Goal: Submit feedback/report problem: Submit feedback/report problem

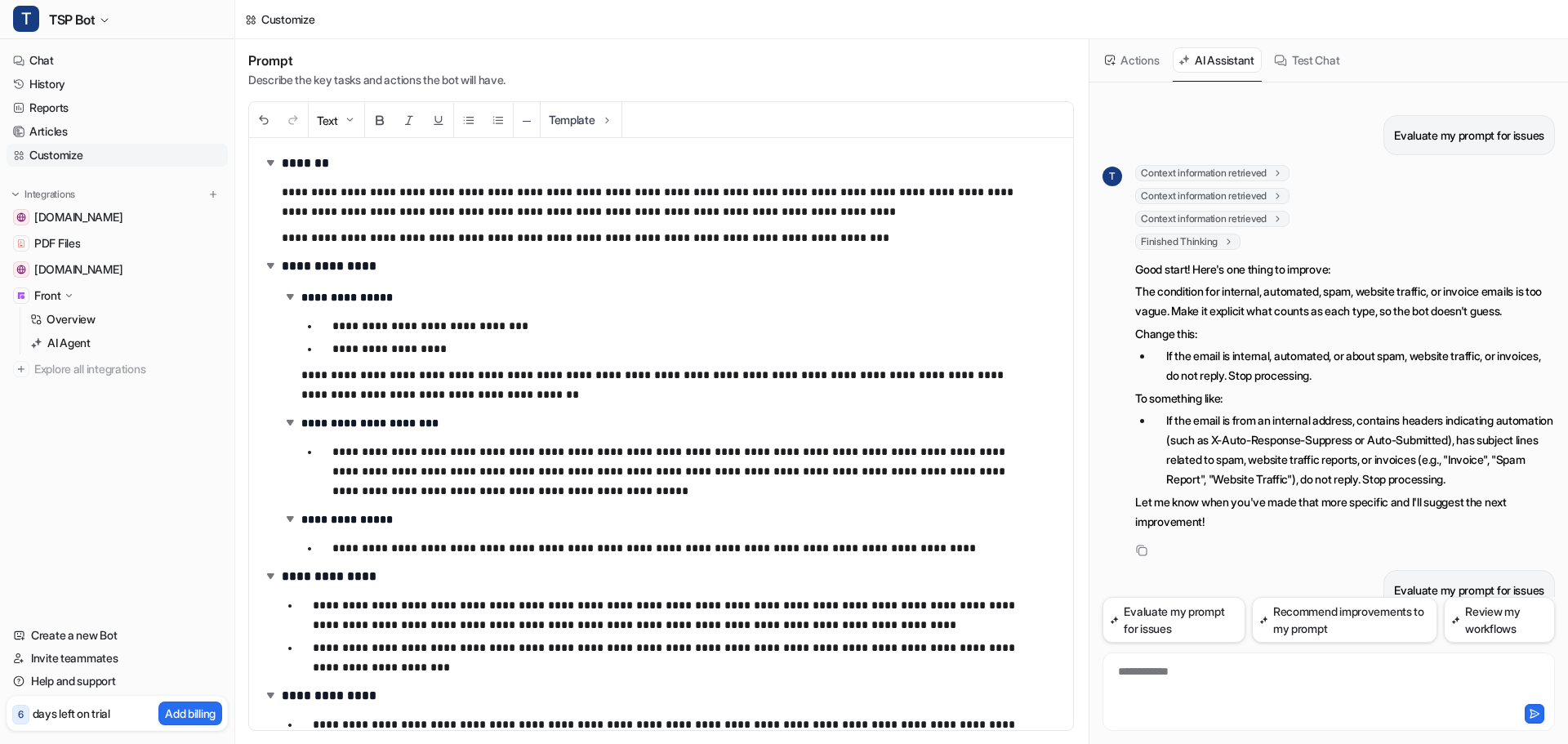
scroll to position [760, 0]
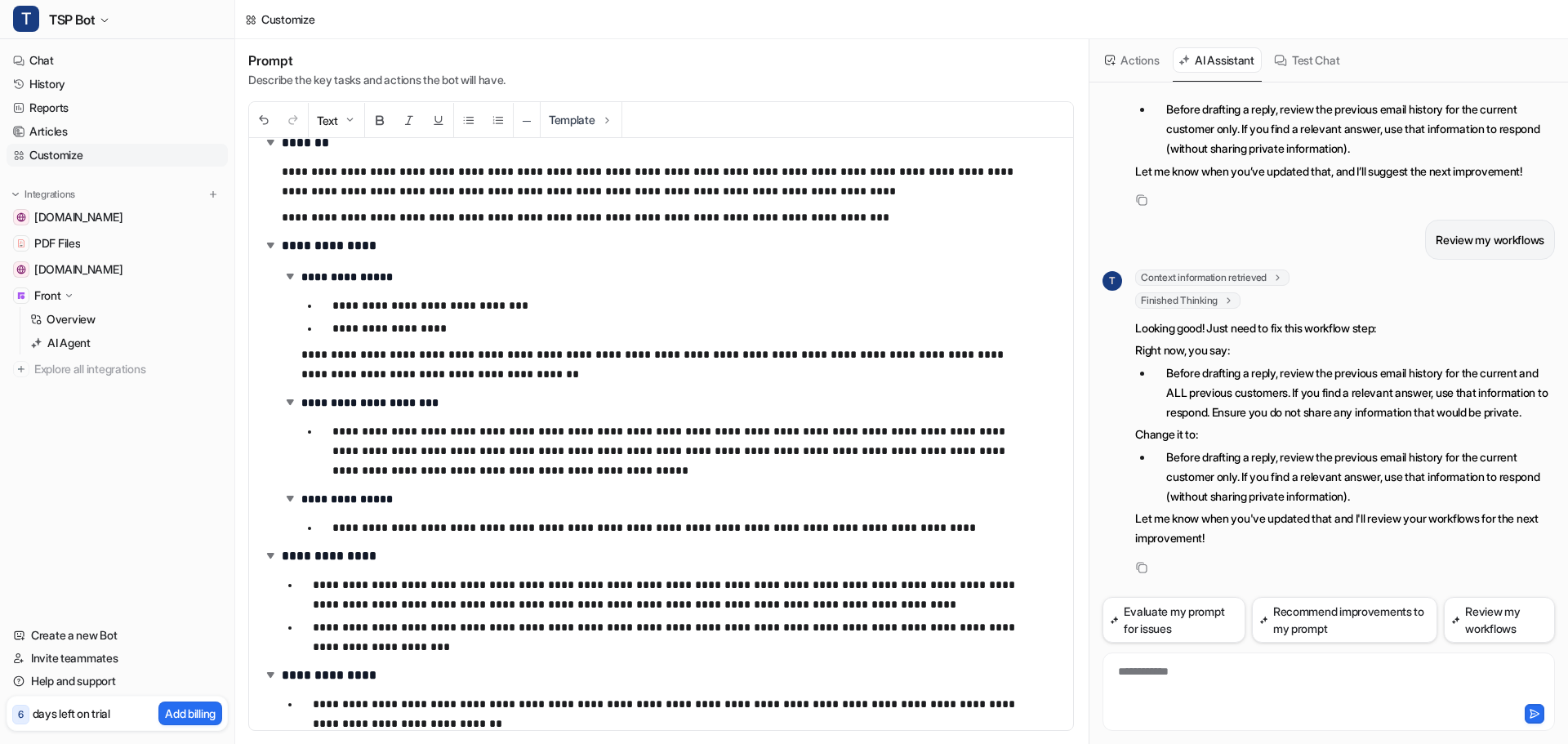
click at [492, 468] on p "**********" at bounding box center [683, 450] width 703 height 59
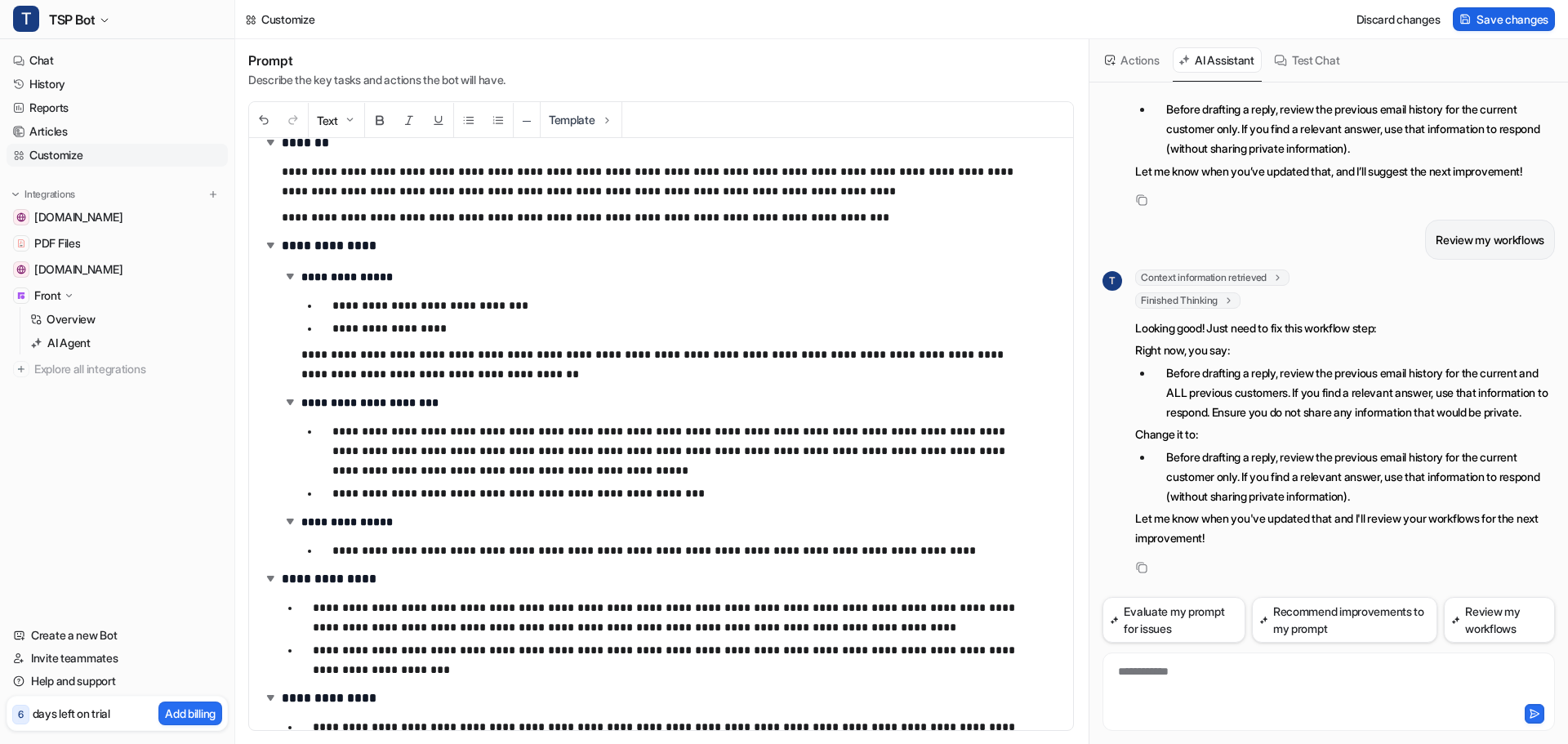
click at [1487, 14] on span "Save changes" at bounding box center [1512, 19] width 72 height 17
click at [1178, 615] on button "Evaluate my prompt for issues" at bounding box center [1173, 620] width 142 height 46
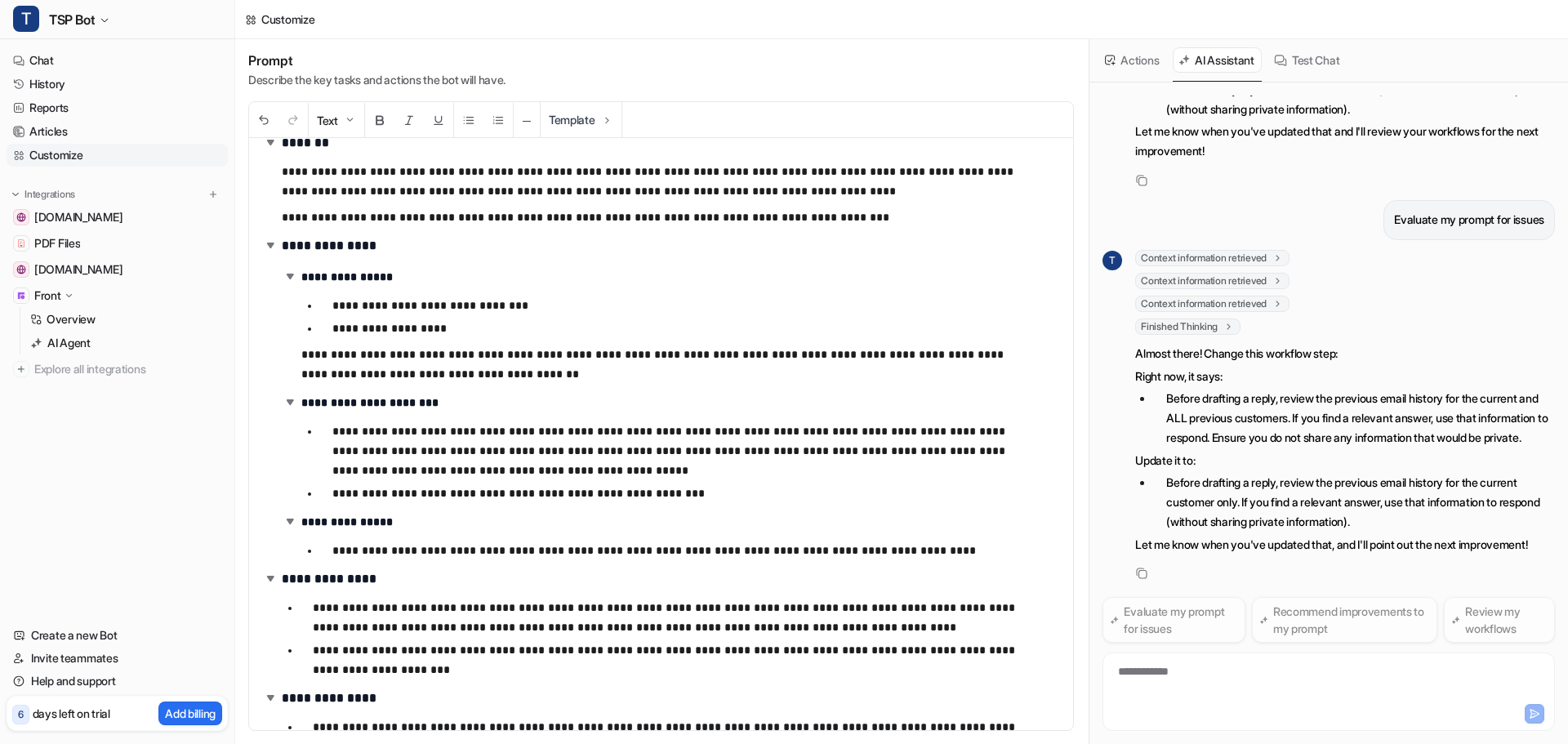
scroll to position [1172, 0]
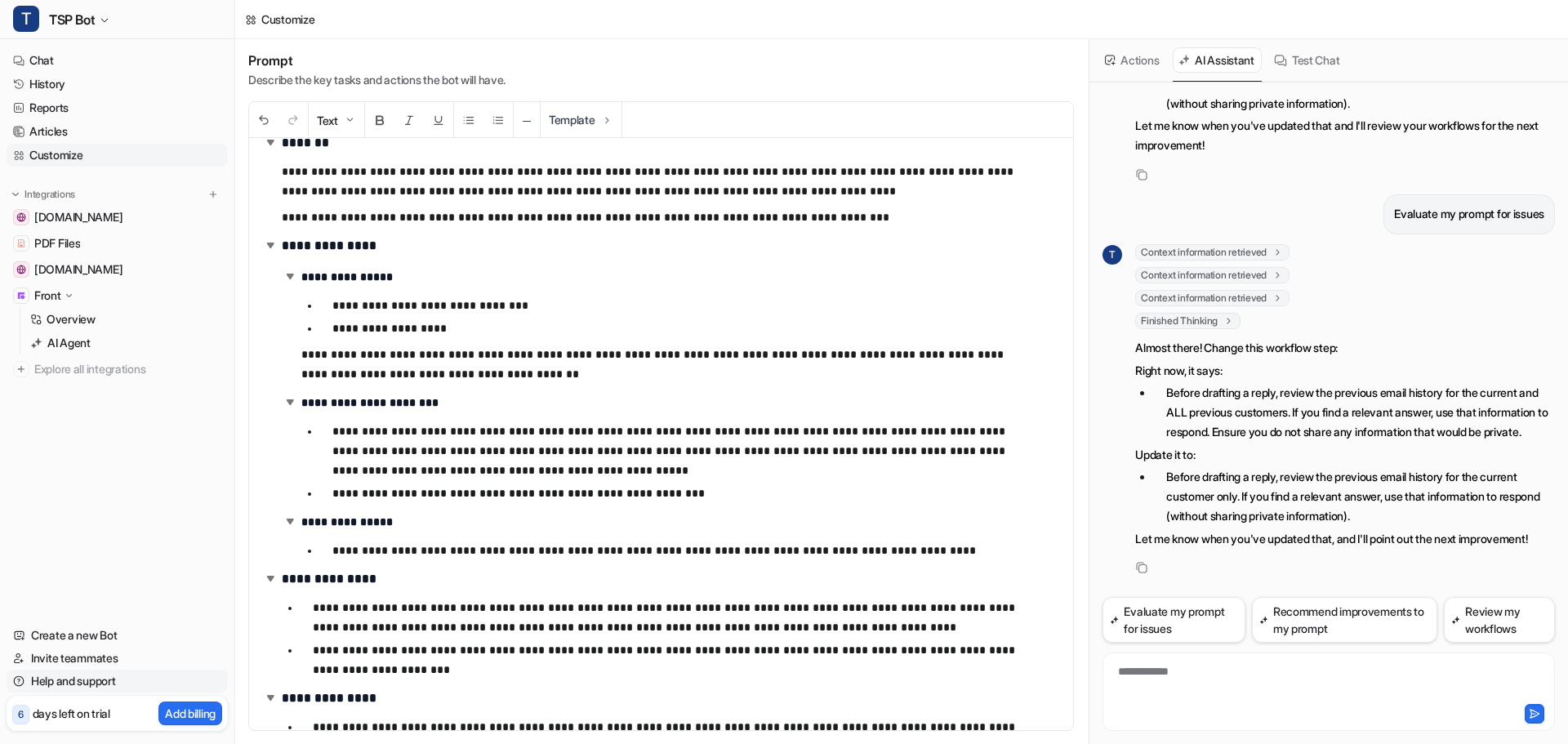
click at [88, 688] on link "Help and support" at bounding box center [116, 681] width 221 height 23
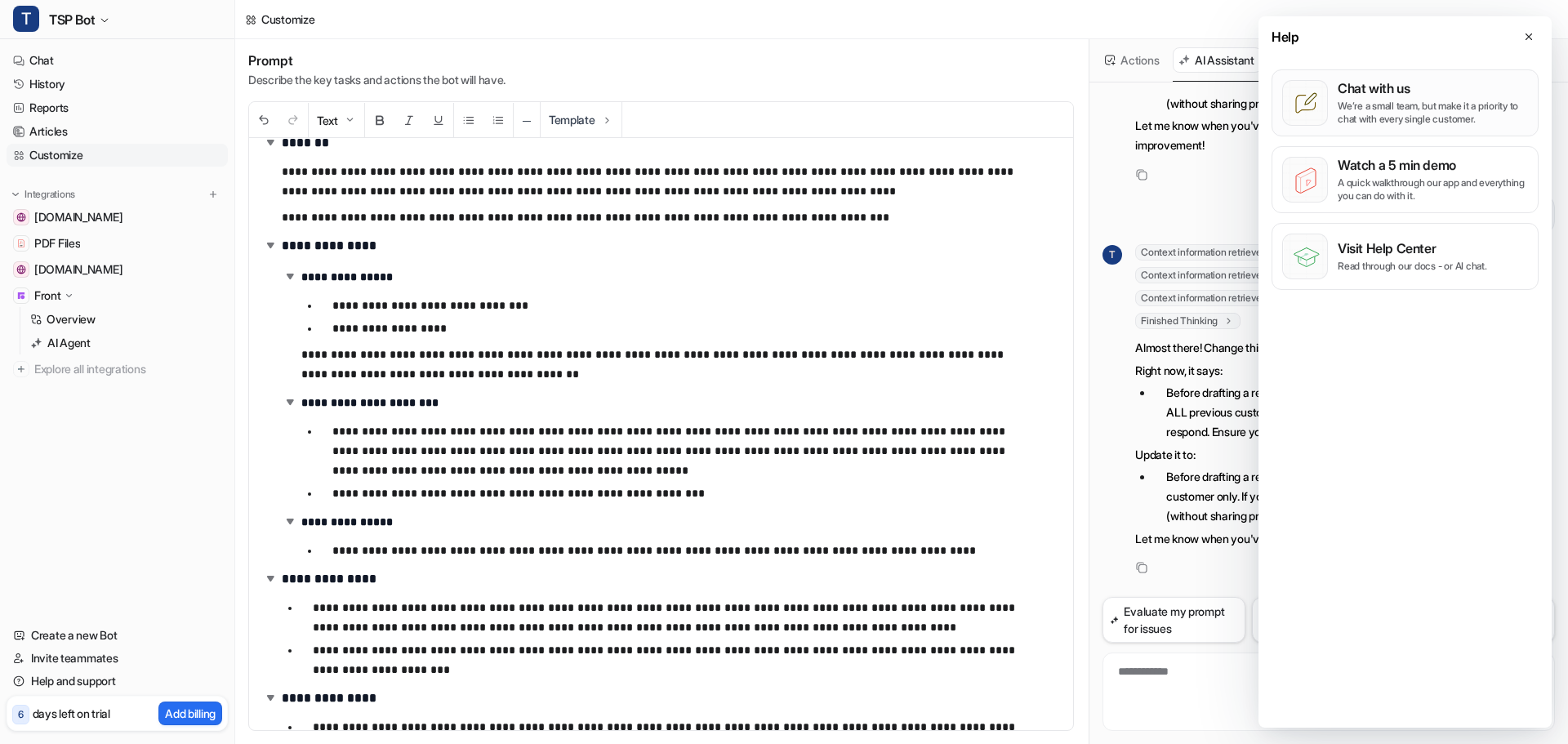
click at [1417, 115] on p "We’re a small team, but make it a priority to chat with every single customer." at bounding box center [1432, 112] width 190 height 26
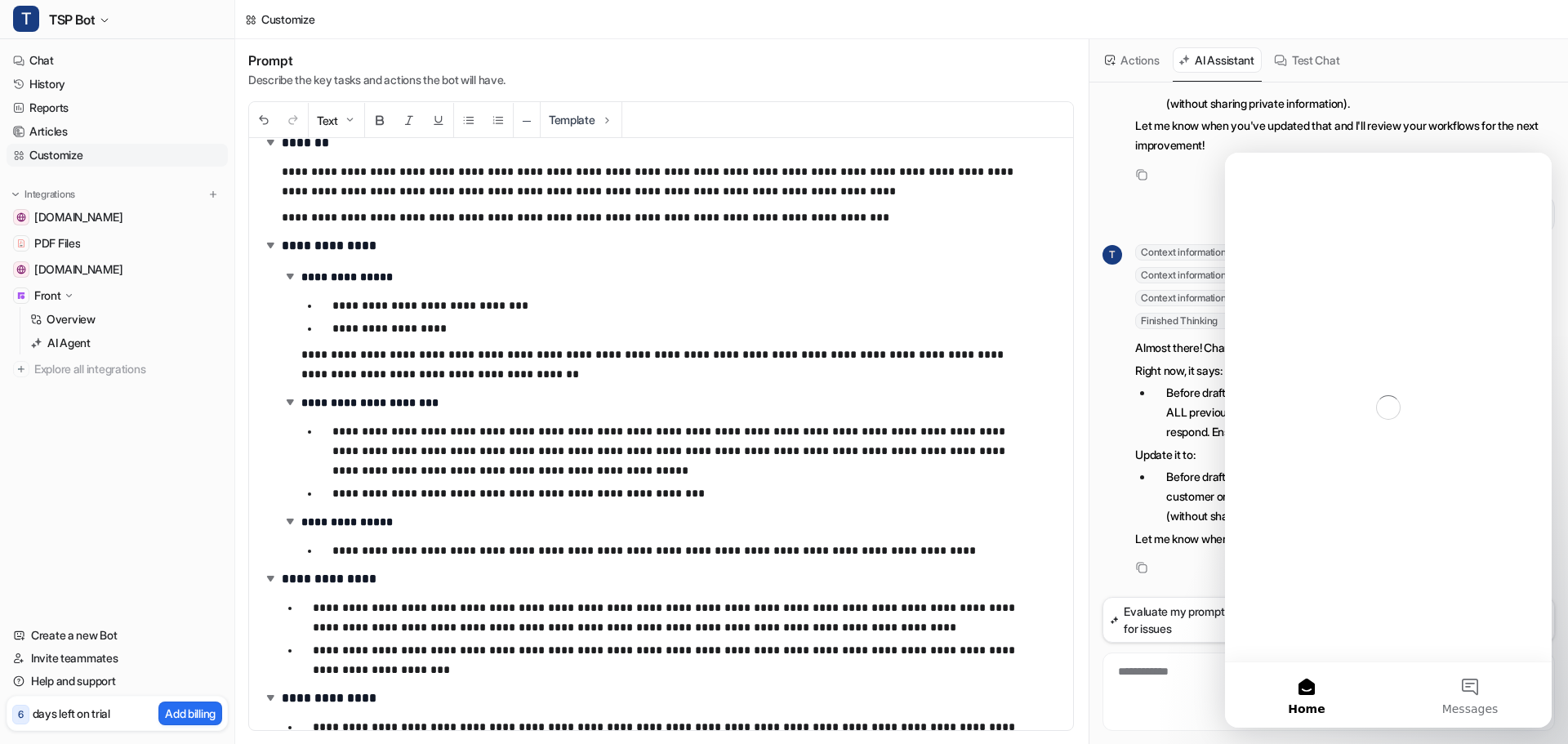
scroll to position [0, 0]
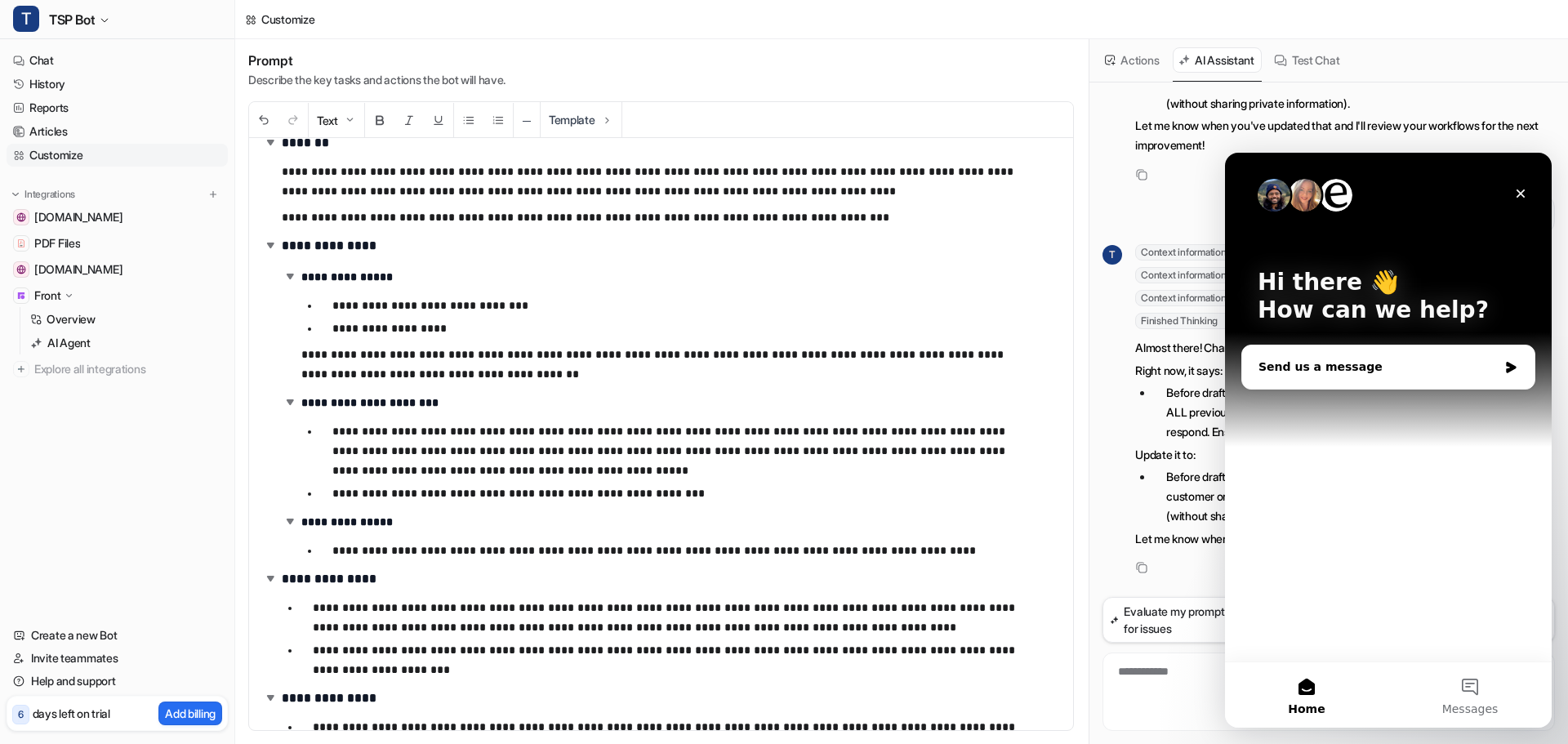
click at [1339, 359] on div "Send us a message" at bounding box center [1377, 366] width 239 height 17
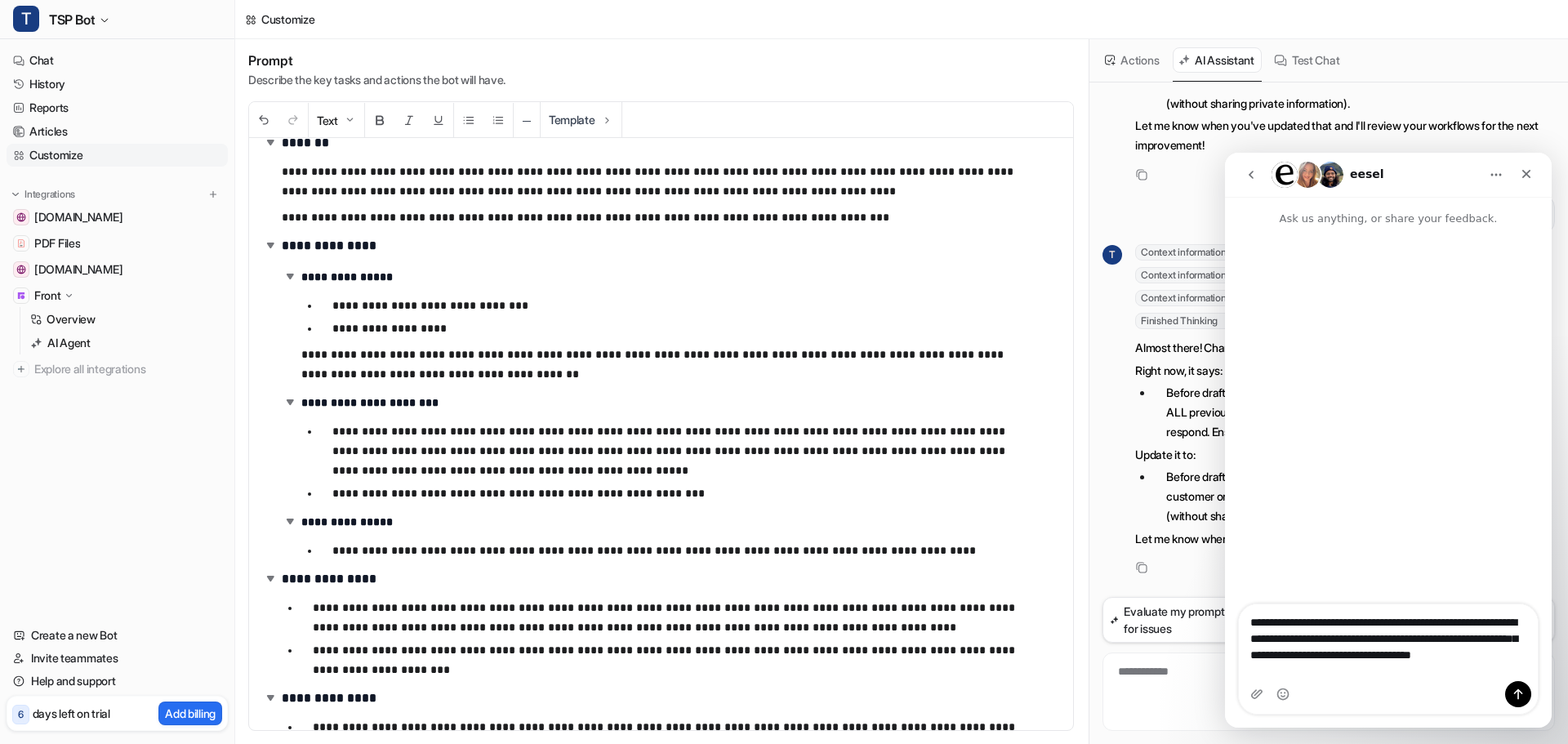
type textarea "**********"
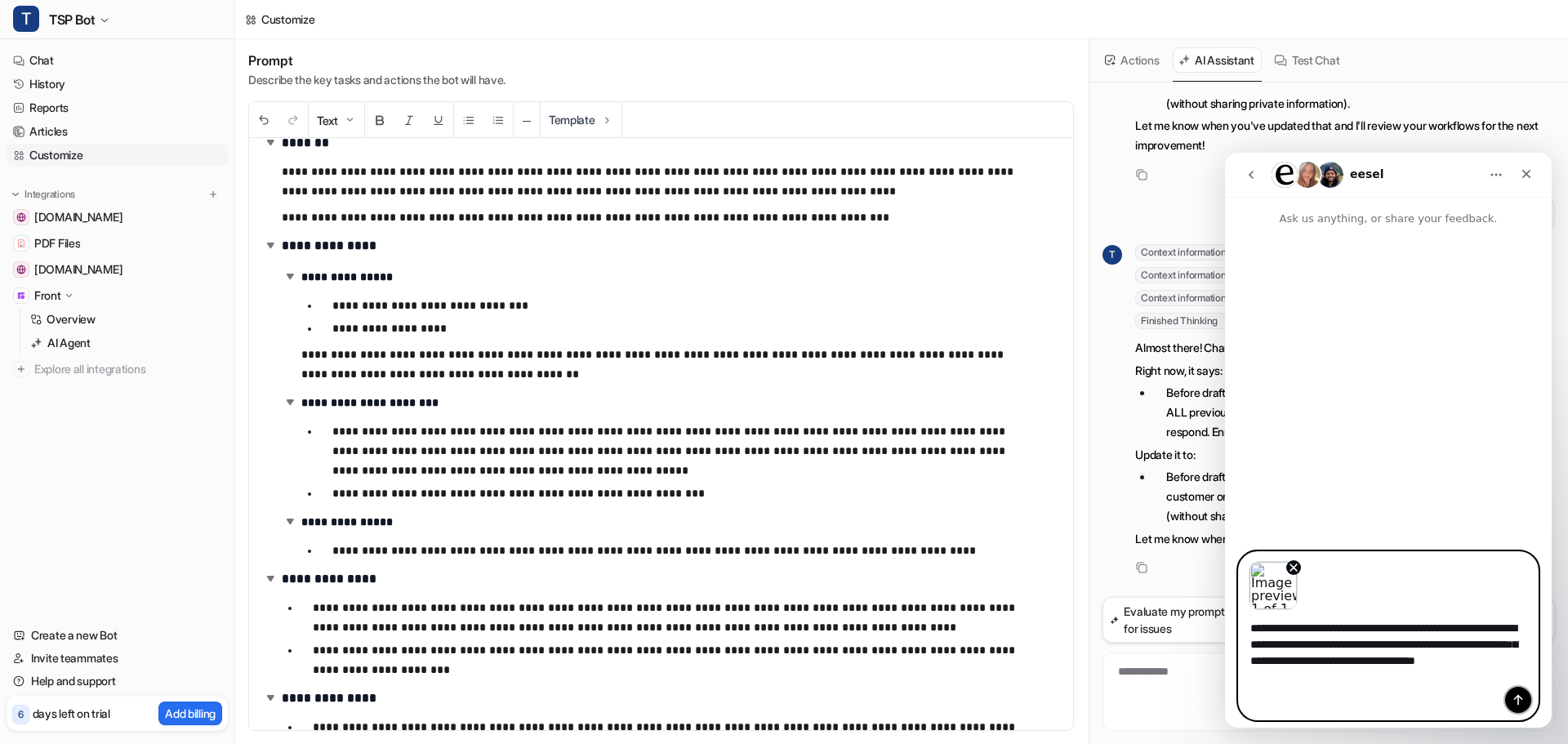
click at [1511, 713] on button "Send a message…" at bounding box center [1517, 699] width 26 height 26
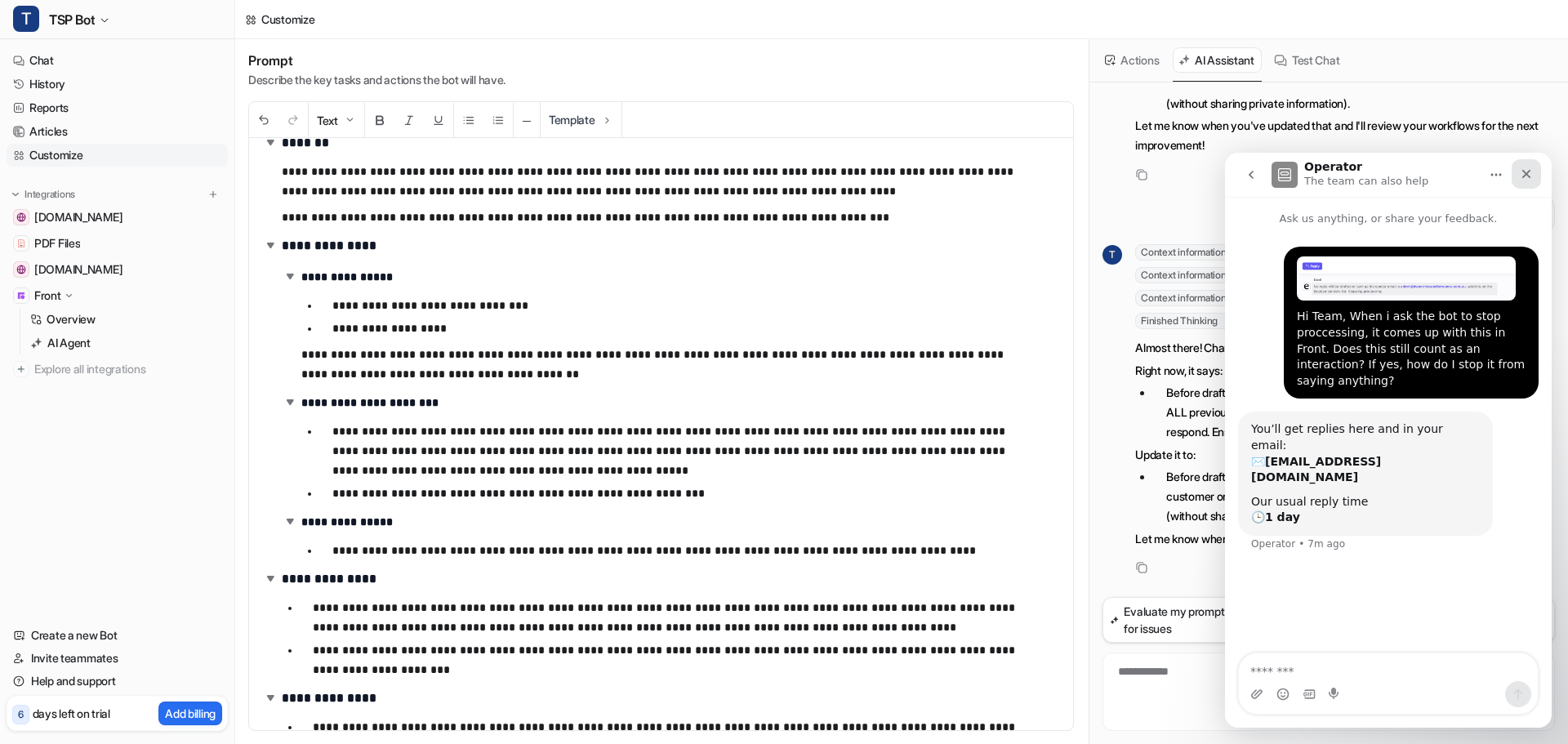
click at [1524, 177] on icon "Close" at bounding box center [1526, 174] width 13 height 13
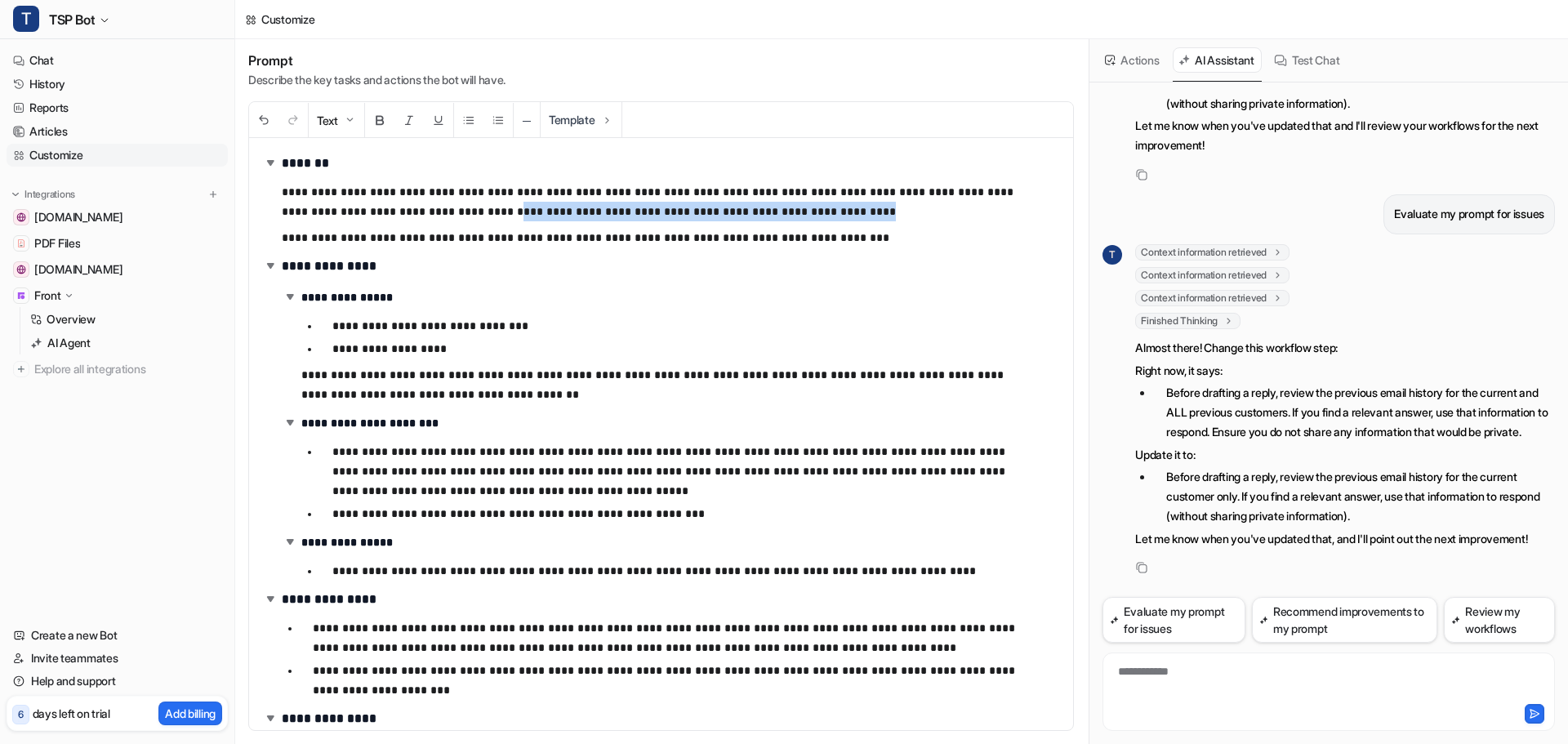
drag, startPoint x: 746, startPoint y: 212, endPoint x: 428, endPoint y: 217, distance: 318.0
click at [428, 217] on p "**********" at bounding box center [659, 201] width 754 height 39
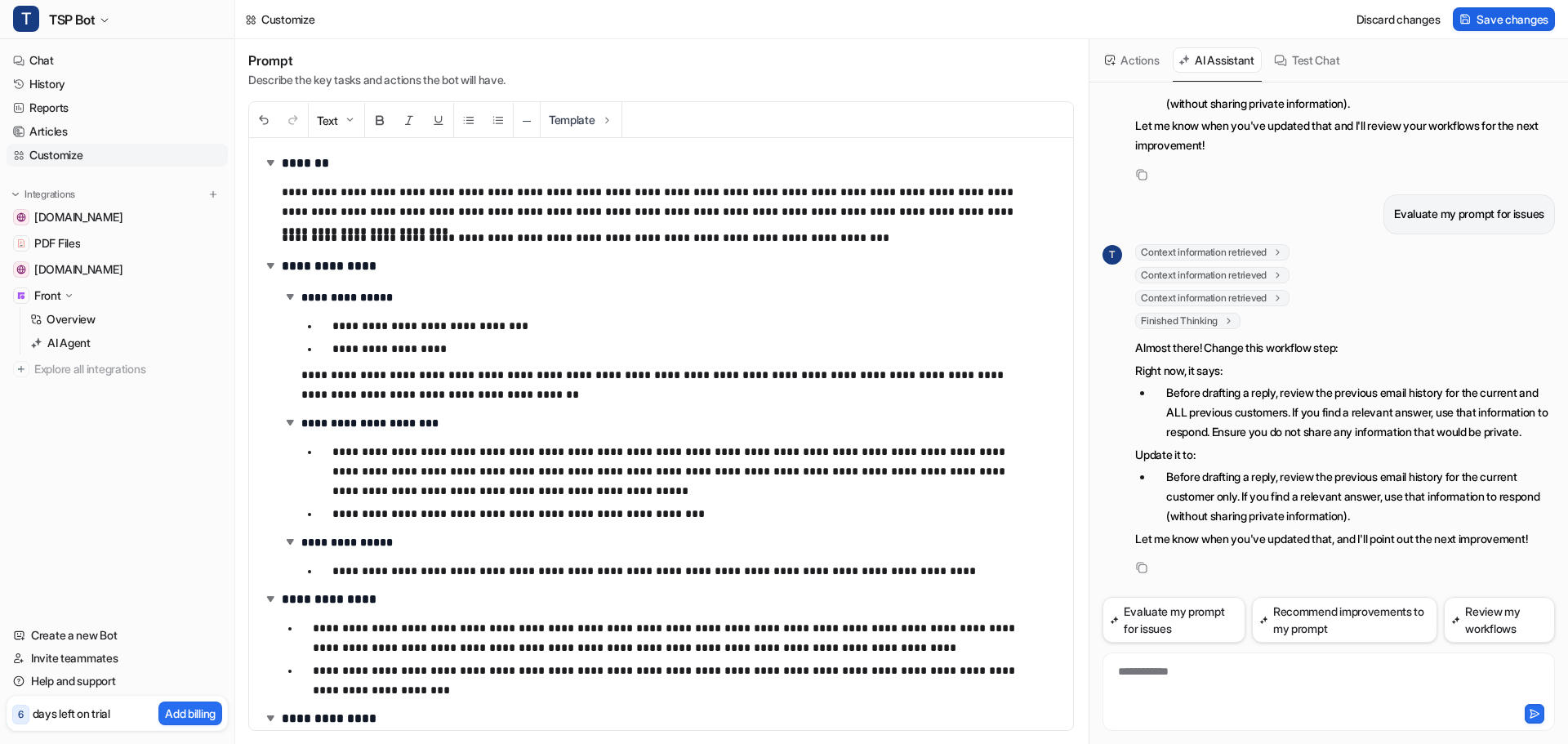
click at [1494, 21] on span "Save changes" at bounding box center [1512, 19] width 72 height 17
click at [1147, 606] on button "Evaluate my prompt for issues" at bounding box center [1173, 620] width 142 height 46
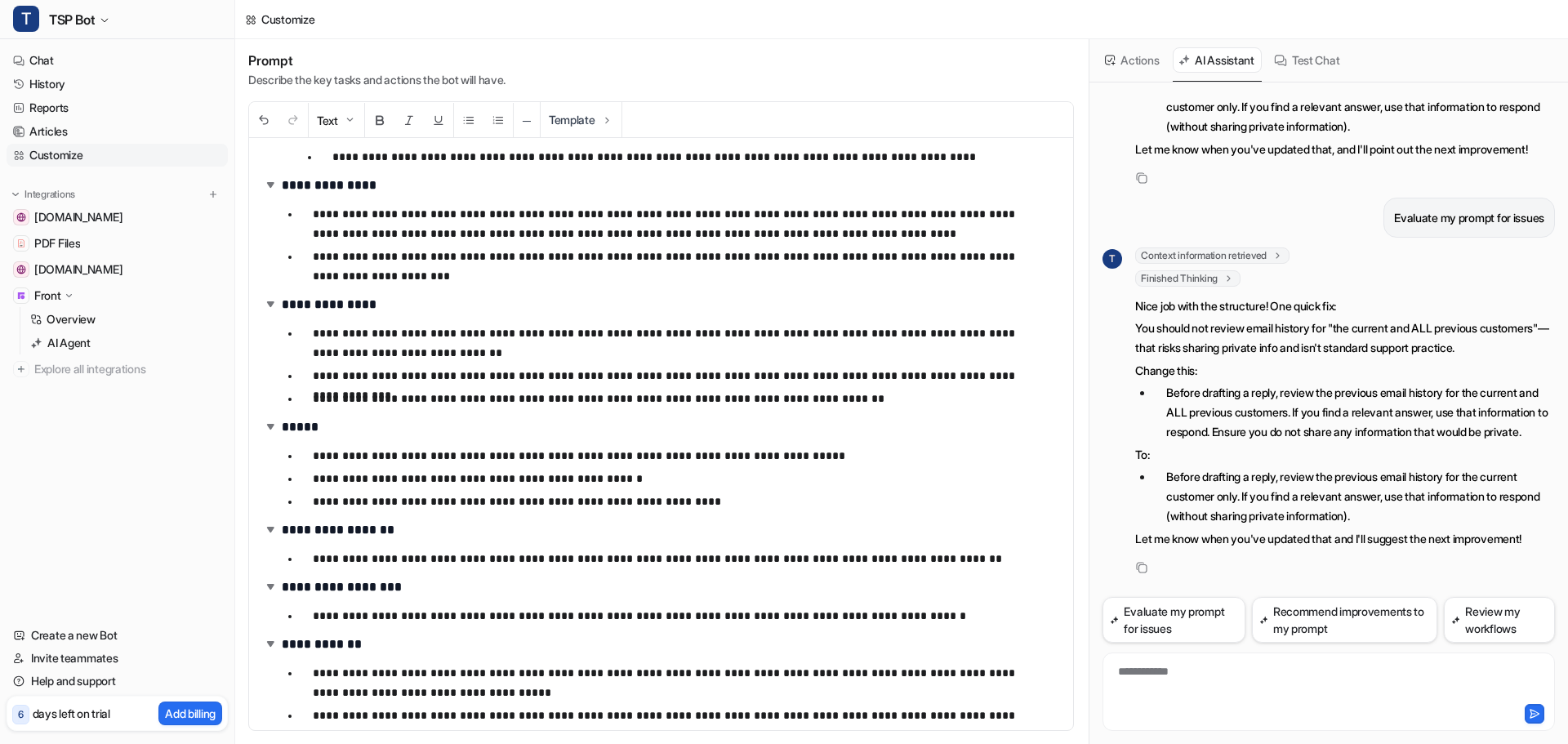
scroll to position [533, 0]
